Goal: Find contact information: Find contact information

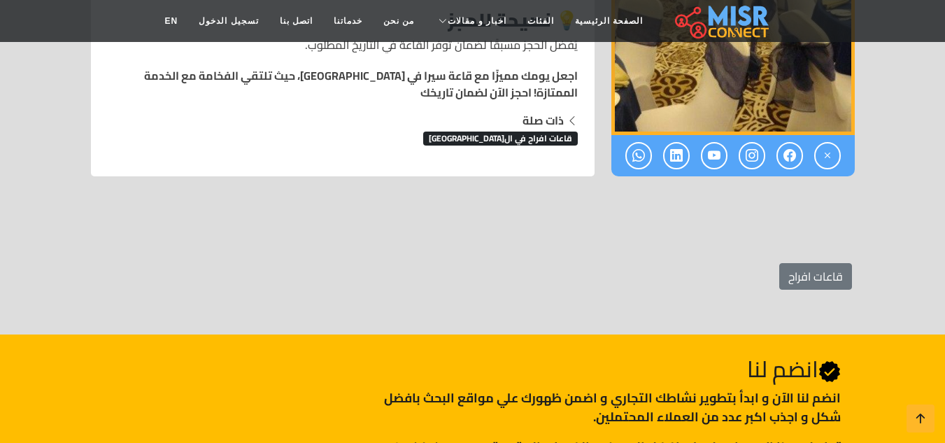
scroll to position [1260, 0]
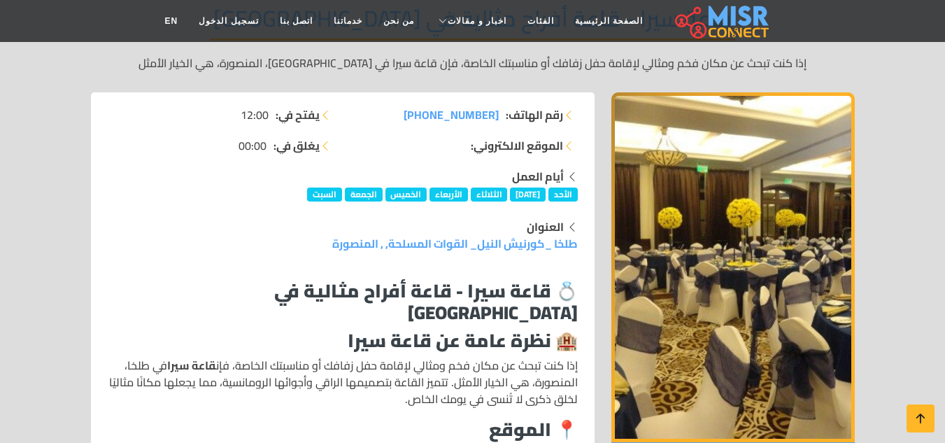
scroll to position [210, 0]
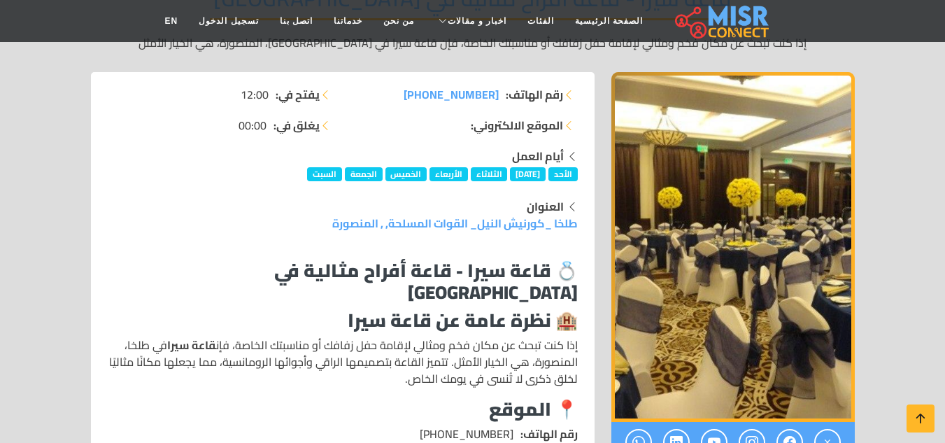
drag, startPoint x: 409, startPoint y: 85, endPoint x: 491, endPoint y: 120, distance: 89.0
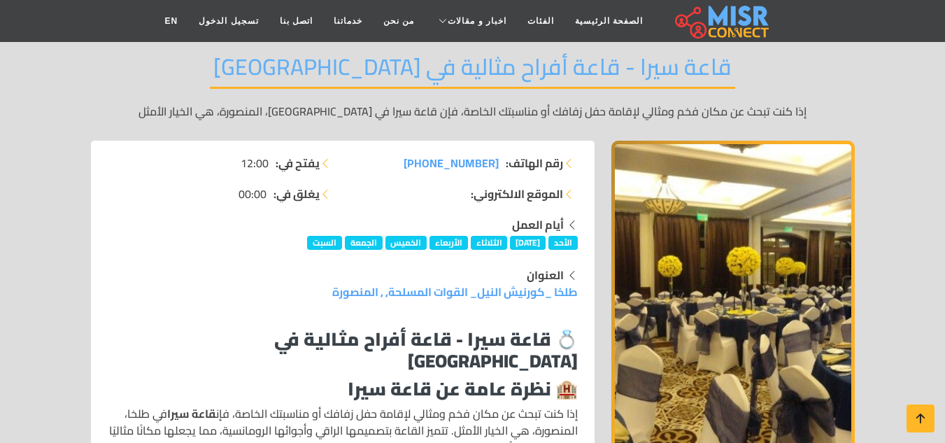
scroll to position [140, 0]
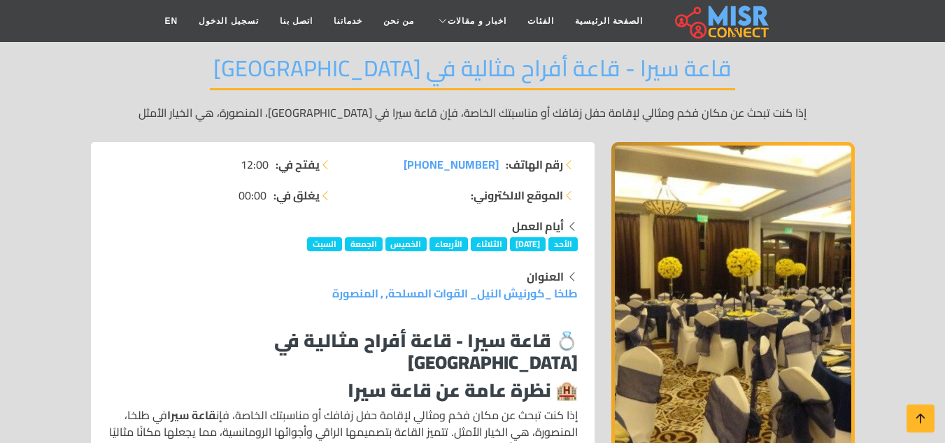
click at [519, 190] on strong "الموقع الالكتروني:" at bounding box center [517, 195] width 92 height 17
drag, startPoint x: 393, startPoint y: 162, endPoint x: 502, endPoint y: 163, distance: 109.2
click at [502, 163] on li "رقم الهاتف: [PHONE_NUMBER]" at bounding box center [464, 164] width 227 height 17
copy li "رقم الهاتف: [PHONE_NUMBER]"
